Goal: Task Accomplishment & Management: Manage account settings

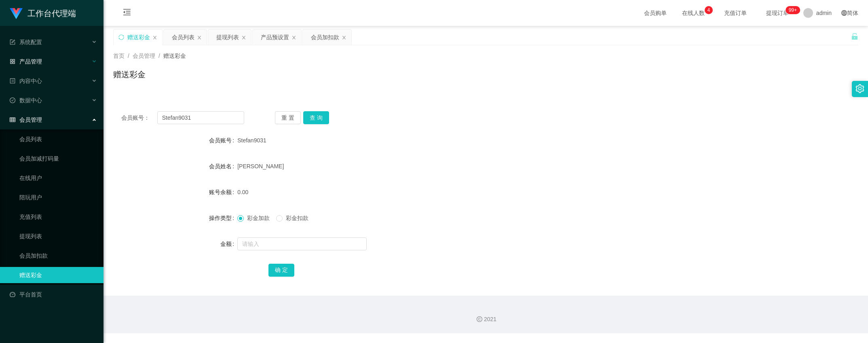
click at [0, 70] on html "工作台代理端 系统配置 系统配置列表 管理员列表 管理员分组 systemPays 产品管理 产品列表 产品预设置 开奖记录 注单管理 即时注单 内容中心 数…" at bounding box center [434, 171] width 868 height 343
type input "91766132"
click at [319, 114] on button "查 询" at bounding box center [316, 117] width 26 height 13
click at [278, 241] on input "text" at bounding box center [301, 243] width 129 height 13
drag, startPoint x: 146, startPoint y: 217, endPoint x: 199, endPoint y: 225, distance: 53.5
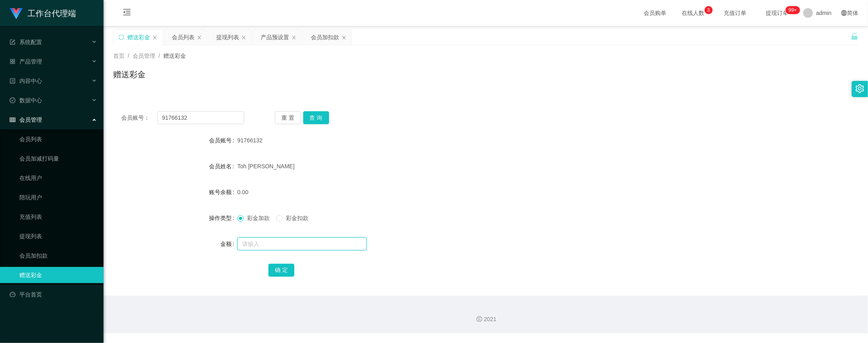
click at [294, 241] on input "text" at bounding box center [301, 243] width 129 height 13
type input "100"
click at [277, 269] on button "确 定" at bounding box center [282, 270] width 26 height 13
drag, startPoint x: 198, startPoint y: 121, endPoint x: 90, endPoint y: 108, distance: 108.7
click at [80, 113] on section "工作台代理端 系统配置 系统配置列表 管理员列表 管理员分组 systemPays 产品管理 产品列表 产品预设置 开奖记录 注单管理 即时注单 内容中心 数…" at bounding box center [434, 166] width 868 height 333
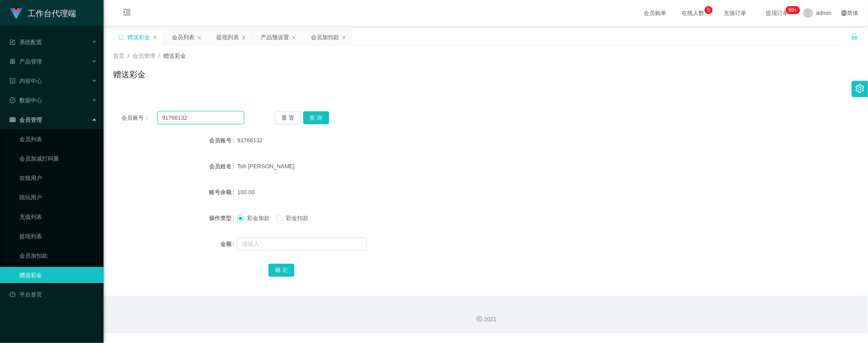
click at [208, 114] on input "91766132" at bounding box center [200, 117] width 87 height 13
drag, startPoint x: 218, startPoint y: 121, endPoint x: 100, endPoint y: 61, distance: 132.8
click at [0, 56] on html "工作台代理端 系统配置 系统配置列表 管理员列表 管理员分组 systemPays 产品管理 产品列表 产品预设置 开奖记录 注单管理 即时注单 内容中心 数…" at bounding box center [434, 171] width 868 height 343
click at [314, 116] on button "查 询" at bounding box center [316, 117] width 26 height 13
click at [173, 37] on div "会员列表" at bounding box center [183, 37] width 23 height 15
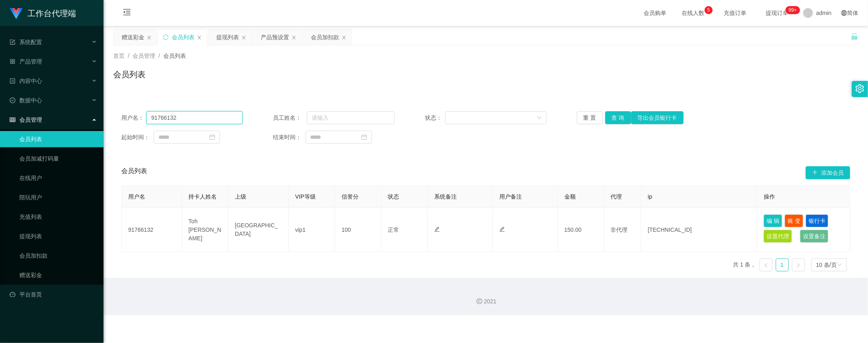
click at [203, 116] on input "91766132" at bounding box center [194, 117] width 96 height 13
paste input "91766132"
click at [209, 113] on input "9176613291766132" at bounding box center [194, 117] width 96 height 13
paste input "text"
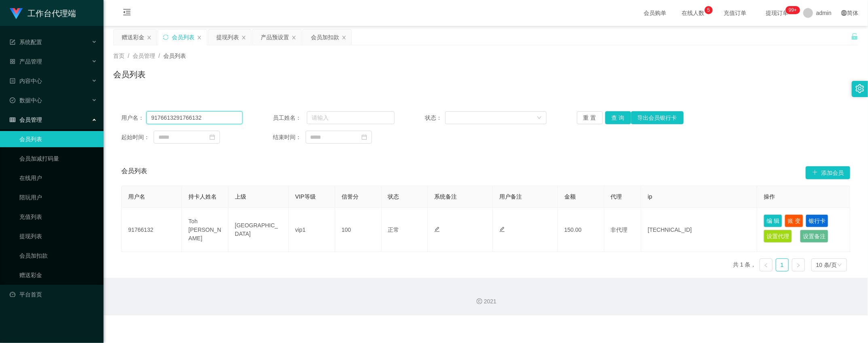
type input "91766132"
click at [611, 118] on button "查 询" at bounding box center [618, 117] width 26 height 13
drag, startPoint x: 304, startPoint y: 328, endPoint x: 256, endPoint y: 181, distance: 154.1
click at [130, 33] on div "赠送彩金" at bounding box center [133, 37] width 23 height 15
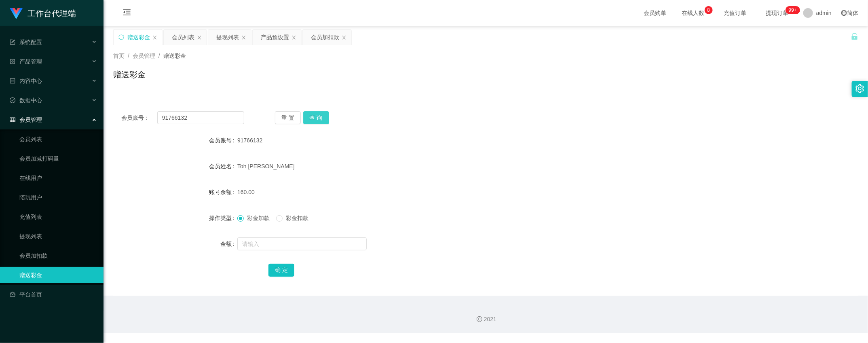
click at [316, 116] on button "查 询" at bounding box center [316, 117] width 26 height 13
click at [297, 215] on span "彩金扣款" at bounding box center [297, 218] width 29 height 6
click at [292, 240] on input "text" at bounding box center [301, 243] width 129 height 13
type input "30"
click at [283, 275] on button "确 定" at bounding box center [282, 270] width 26 height 13
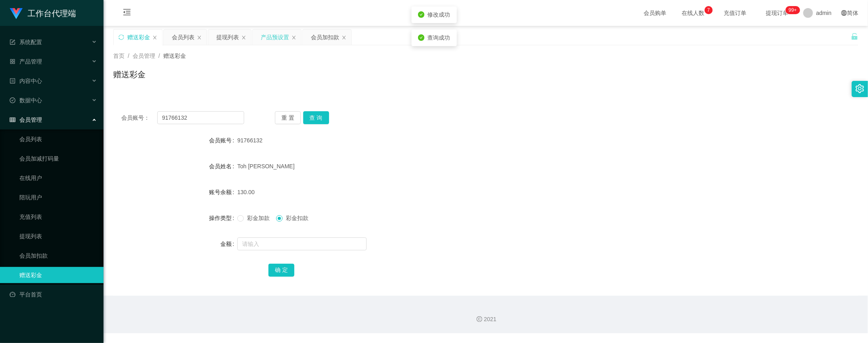
click at [226, 40] on div "提现列表" at bounding box center [227, 37] width 23 height 15
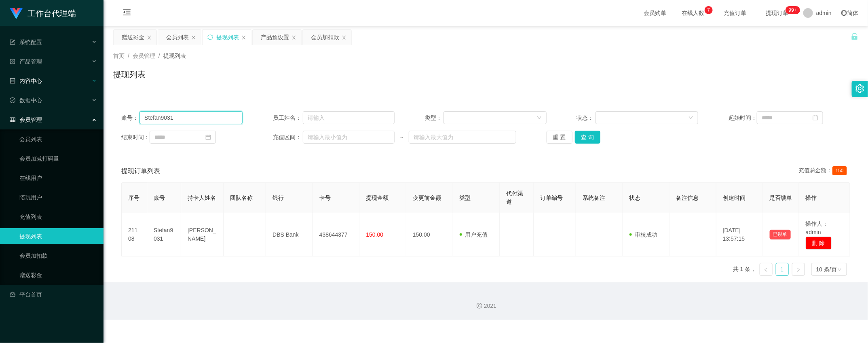
drag, startPoint x: 195, startPoint y: 112, endPoint x: 0, endPoint y: 85, distance: 196.7
click at [15, 87] on section "工作台代理端 系统配置 系统配置列表 管理员列表 管理员分组 systemPays 产品管理 产品列表 产品预设置 开奖记录 注单管理 即时注单 内容中心 数…" at bounding box center [434, 160] width 868 height 320
paste input "91766132"
type input "91766132"
click at [589, 140] on button "查 询" at bounding box center [588, 137] width 26 height 13
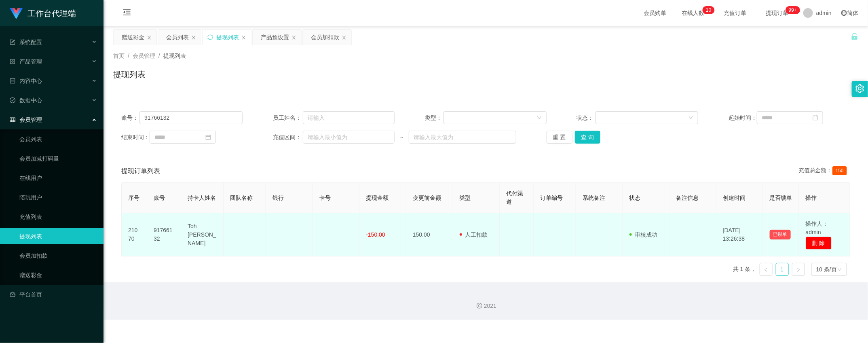
drag, startPoint x: 564, startPoint y: 239, endPoint x: 448, endPoint y: 246, distance: 116.6
click at [164, 231] on td "91766132" at bounding box center [164, 234] width 34 height 43
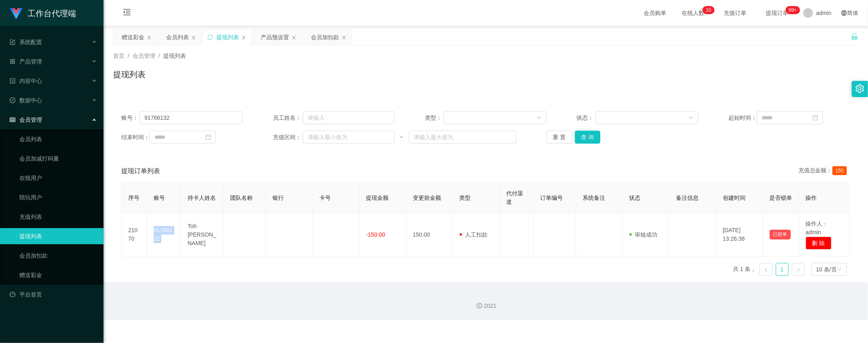
copy td "91766132"
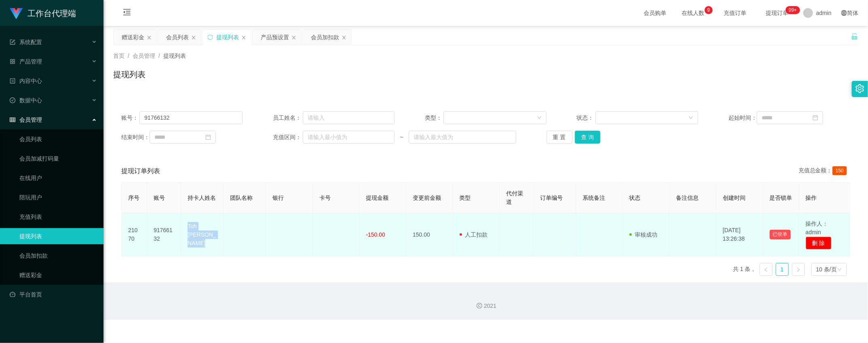
drag, startPoint x: 177, startPoint y: 235, endPoint x: 325, endPoint y: 247, distance: 148.5
click at [326, 247] on tr "21070 91766132 Toh zi xuan -150.00 150.00 用户充值 人工扣款 审核驳回 审核成功 等待审核 [DATE] 13:26…" at bounding box center [486, 234] width 729 height 43
click at [202, 239] on td "Toh [PERSON_NAME]" at bounding box center [202, 234] width 42 height 43
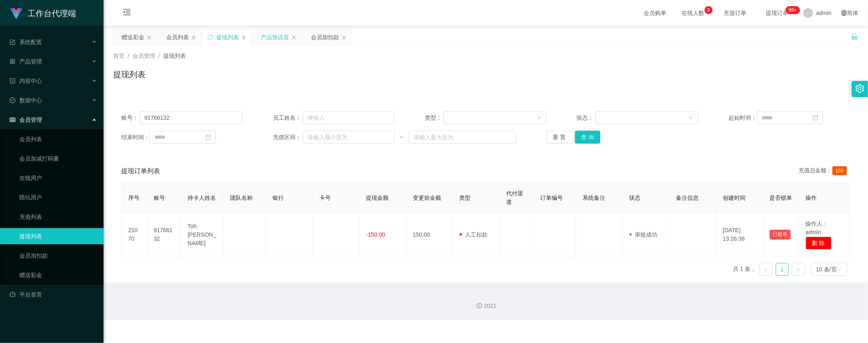
click at [270, 32] on div "产品预设置" at bounding box center [275, 37] width 28 height 15
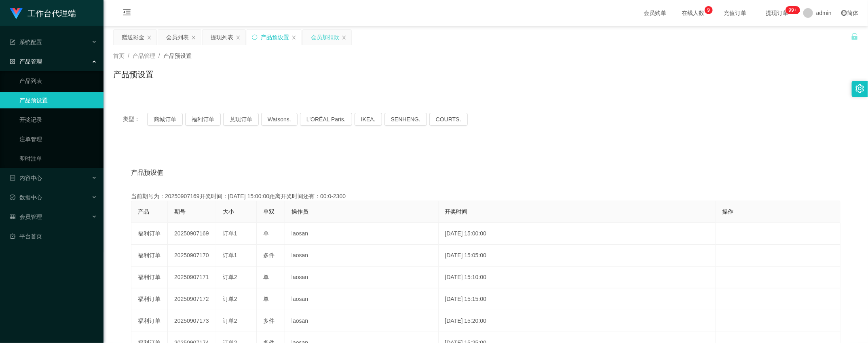
click at [309, 35] on div "会员加扣款" at bounding box center [327, 37] width 49 height 15
click at [318, 41] on div "会员加扣款" at bounding box center [325, 37] width 28 height 15
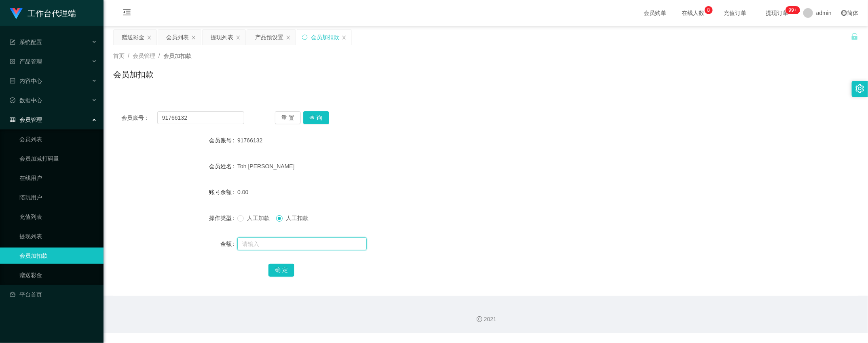
click at [282, 238] on input "text" at bounding box center [301, 243] width 129 height 13
click at [314, 123] on button "查 询" at bounding box center [316, 117] width 26 height 13
click at [274, 245] on input "text" at bounding box center [301, 243] width 129 height 13
type input "130"
drag, startPoint x: 504, startPoint y: 272, endPoint x: 487, endPoint y: 218, distance: 57.2
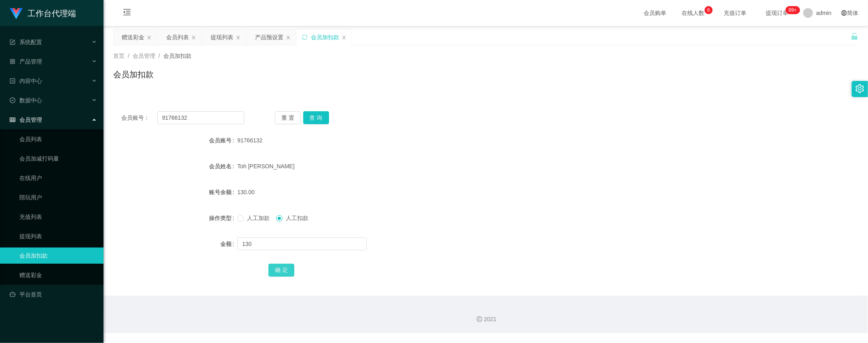
click at [281, 268] on button "确 定" at bounding box center [282, 270] width 26 height 13
drag, startPoint x: 131, startPoint y: 35, endPoint x: 192, endPoint y: 65, distance: 68.2
click at [131, 35] on div "赠送彩金" at bounding box center [133, 37] width 23 height 15
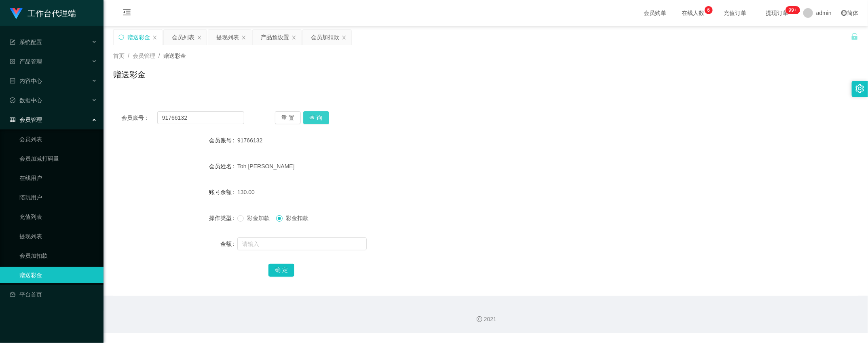
click at [327, 112] on button "查 询" at bounding box center [316, 117] width 26 height 13
